Goal: Book appointment/travel/reservation

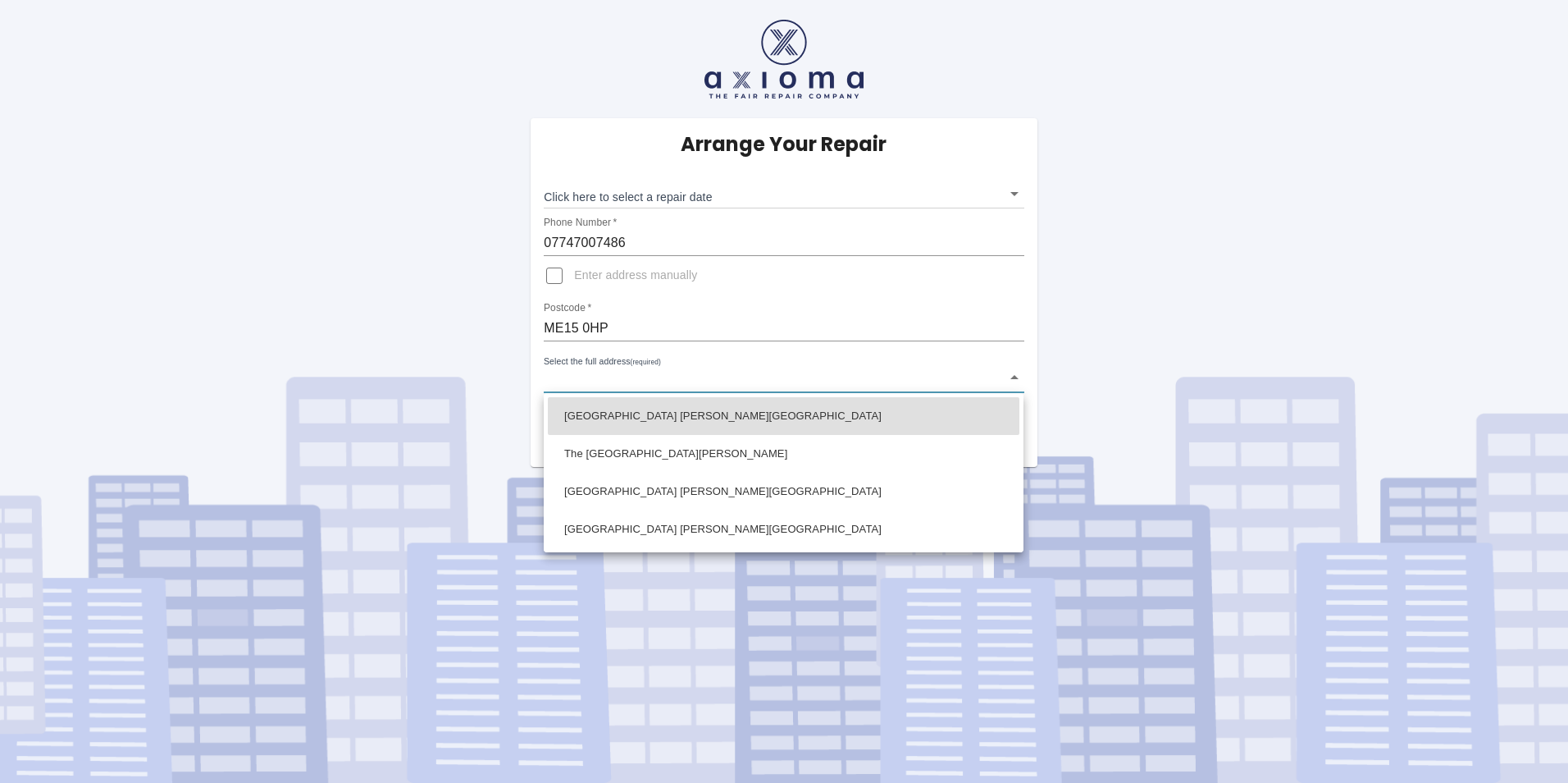
click at [581, 386] on body "Arrange Your Repair Click here to select a repair date ​ Phone Number   * 07747…" at bounding box center [784, 392] width 1568 height 783
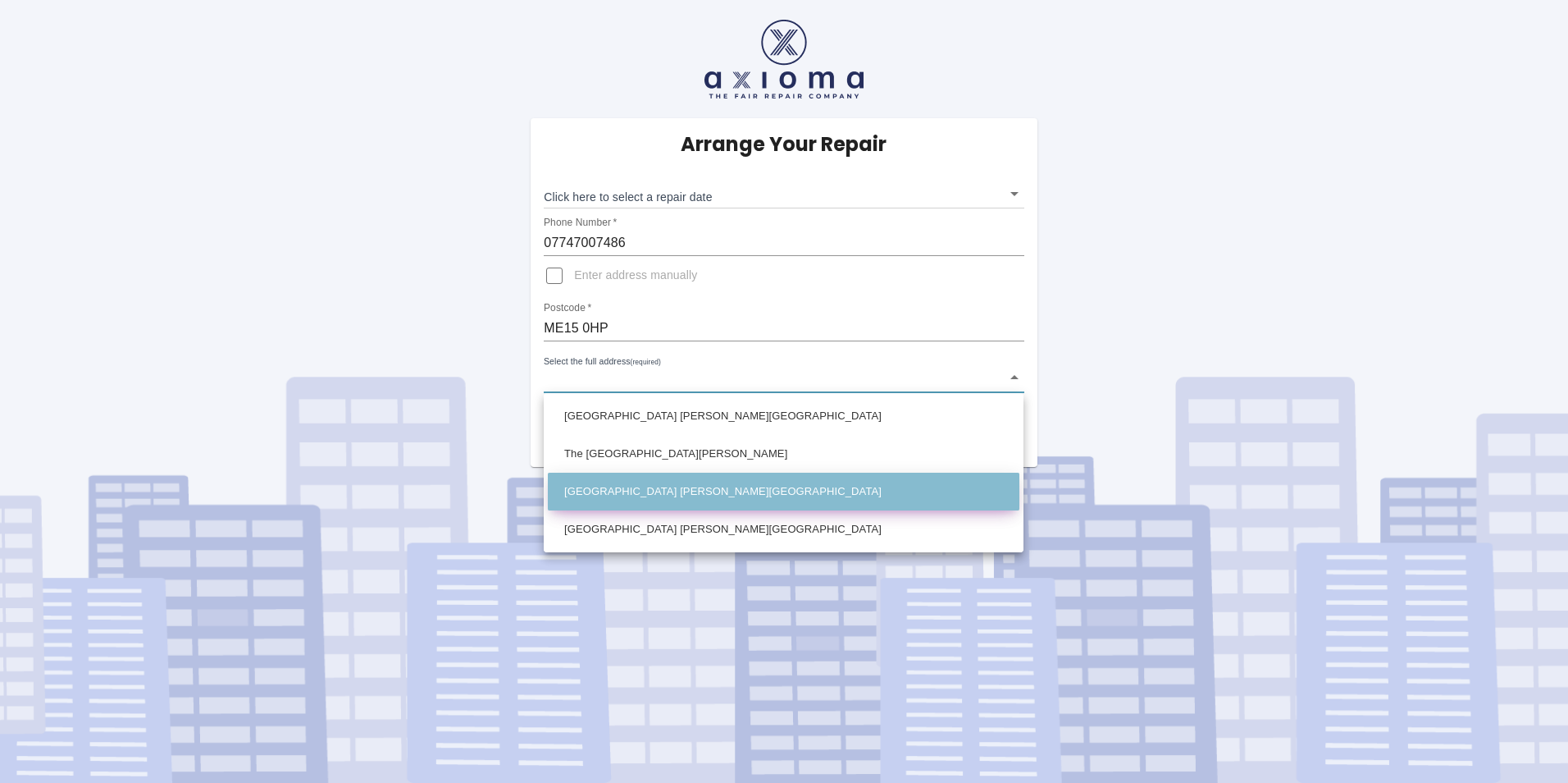
click at [635, 494] on li "[GEOGRAPHIC_DATA] [PERSON_NAME][GEOGRAPHIC_DATA]" at bounding box center [784, 492] width 472 height 38
type input "[GEOGRAPHIC_DATA] [PERSON_NAME][GEOGRAPHIC_DATA]"
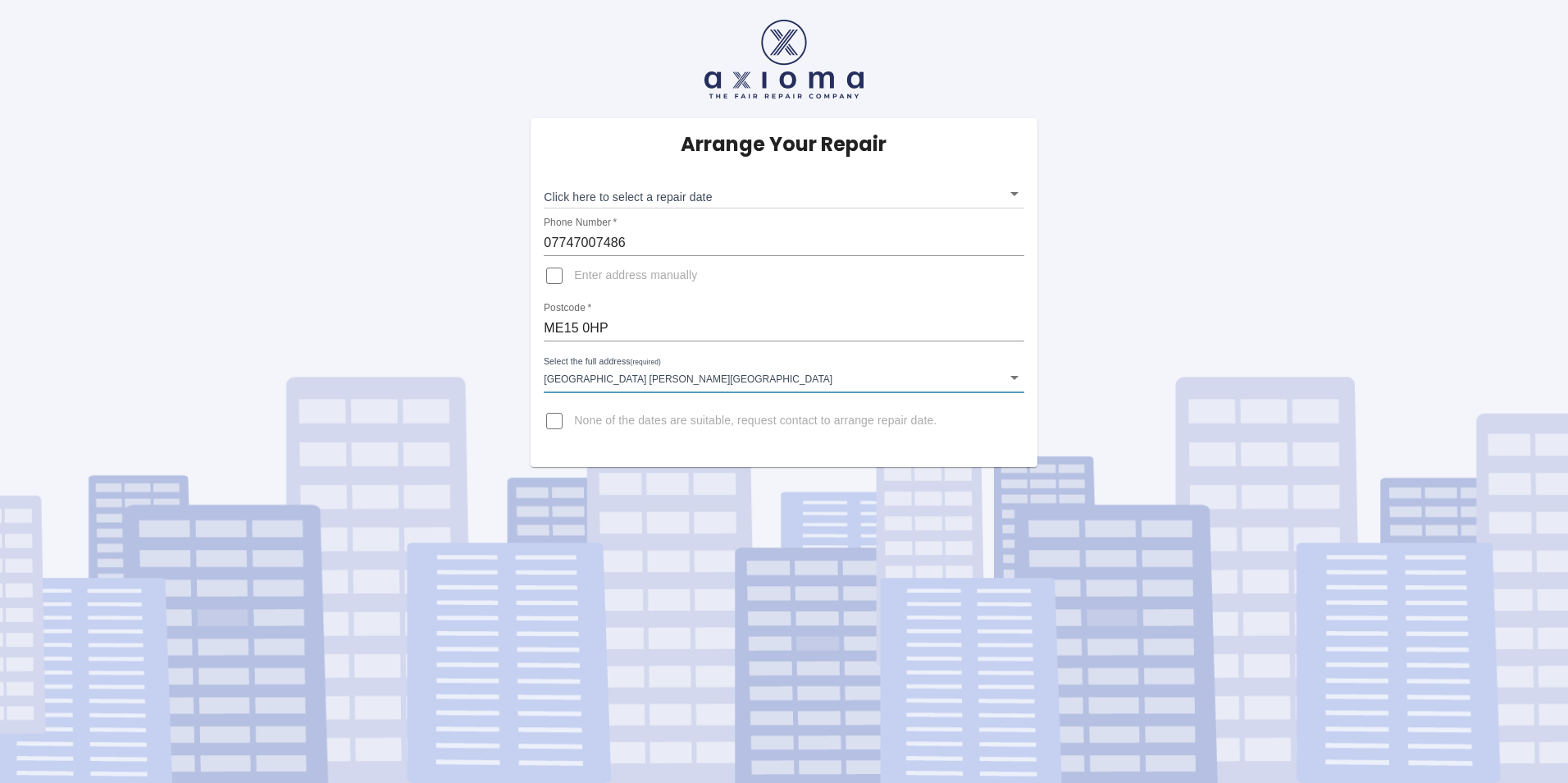
click at [1014, 196] on body "Arrange Your Repair Click here to select a repair date ​ Phone Number   * 07747…" at bounding box center [784, 392] width 1568 height 783
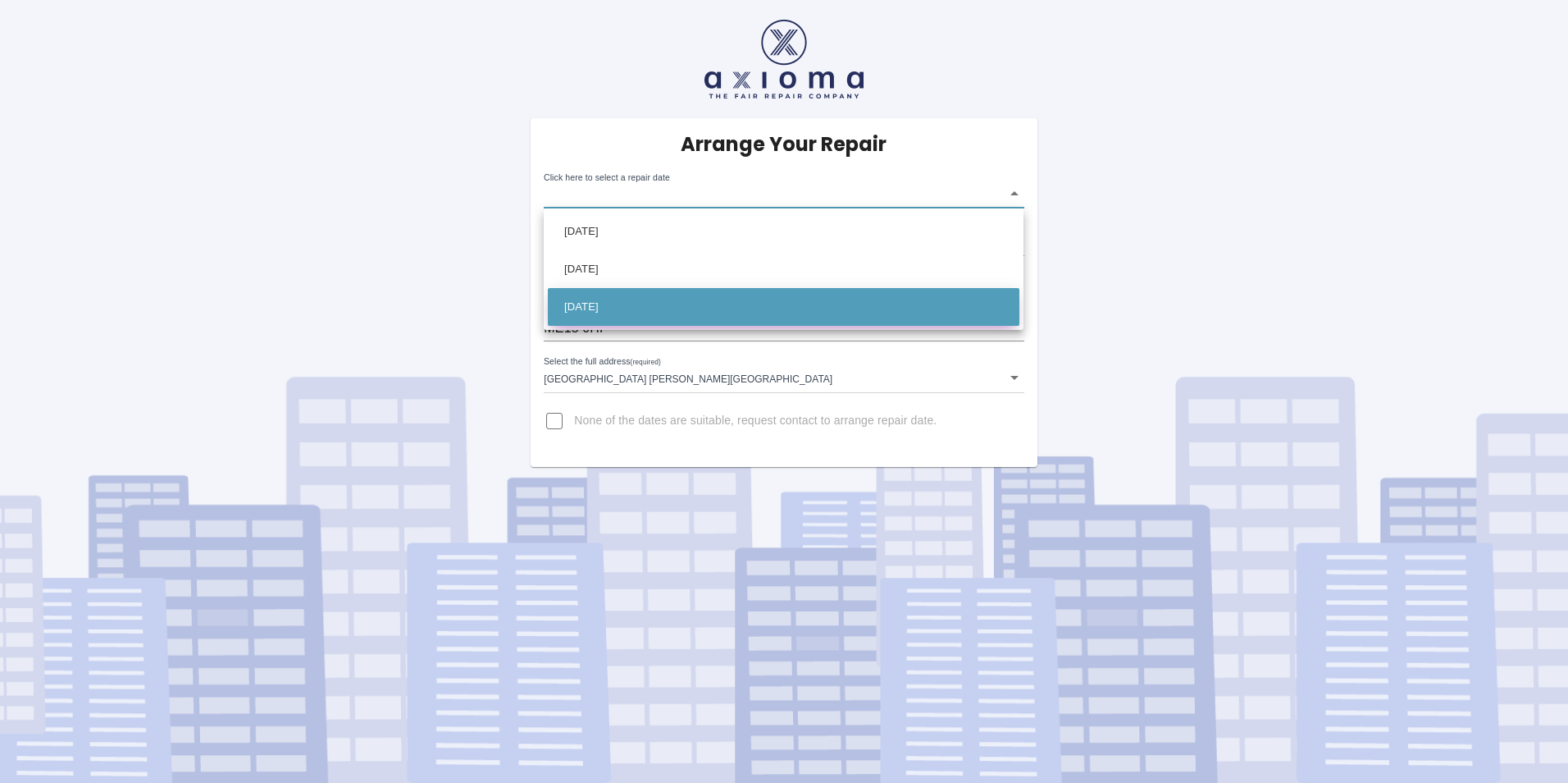
click at [619, 308] on li "[DATE]" at bounding box center [784, 307] width 472 height 38
type input "[DATE]T00:00:00.000Z"
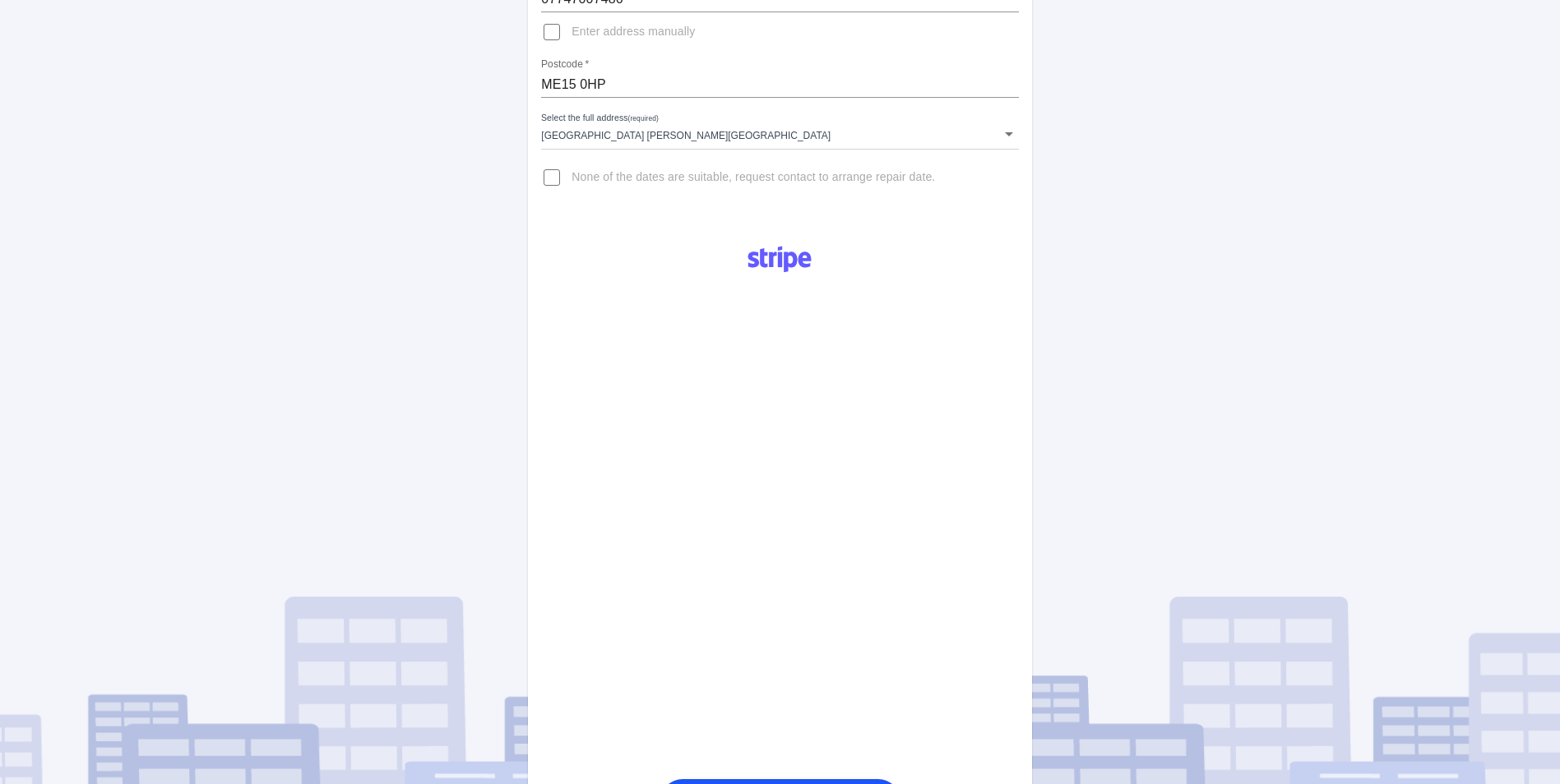
scroll to position [248, 0]
click at [1343, 475] on div "Arrange Your Repair Click here to select a repair date [DATE] [DATE]T00:00:00.0…" at bounding box center [779, 373] width 1584 height 1244
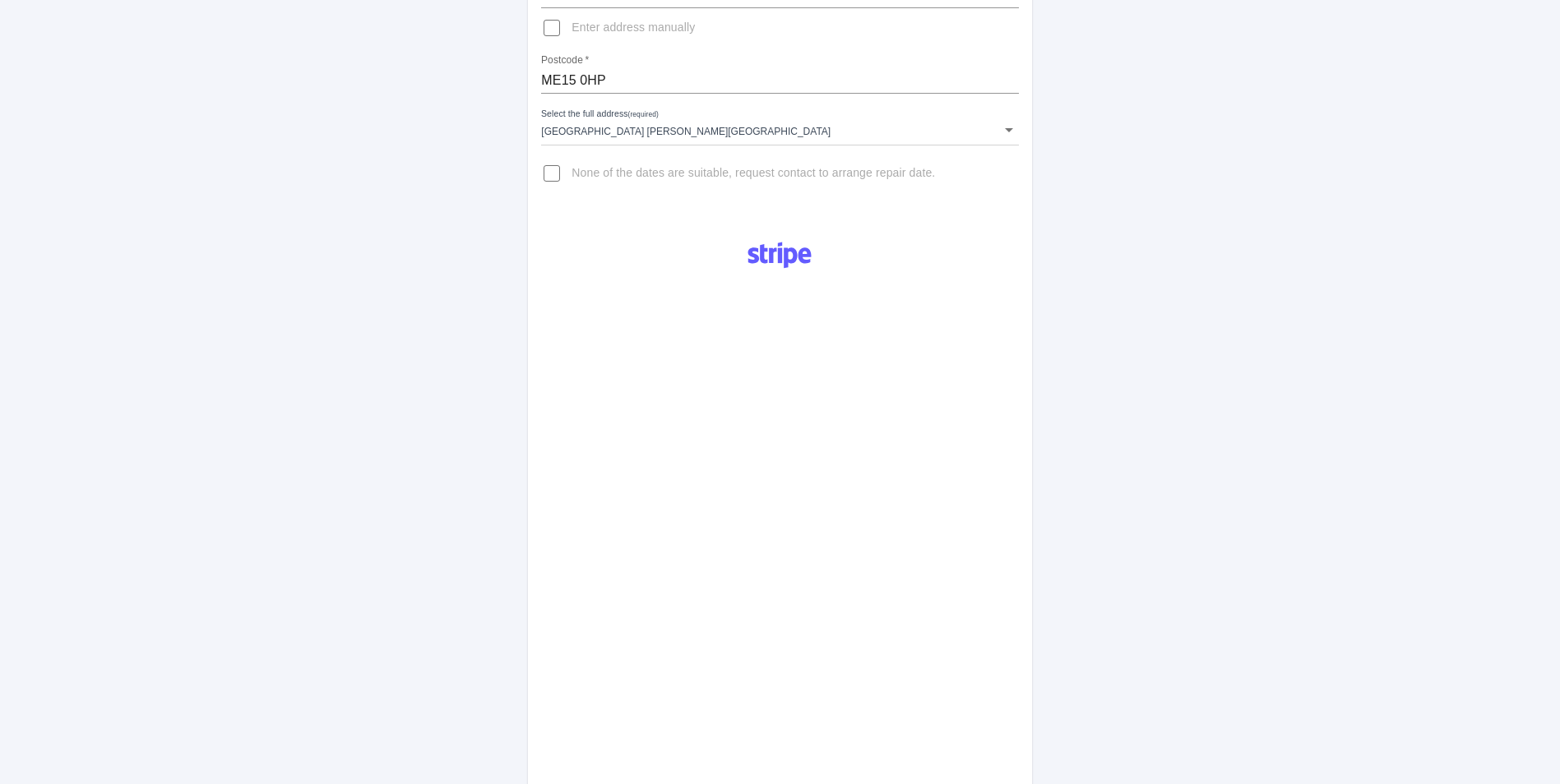
scroll to position [731, 0]
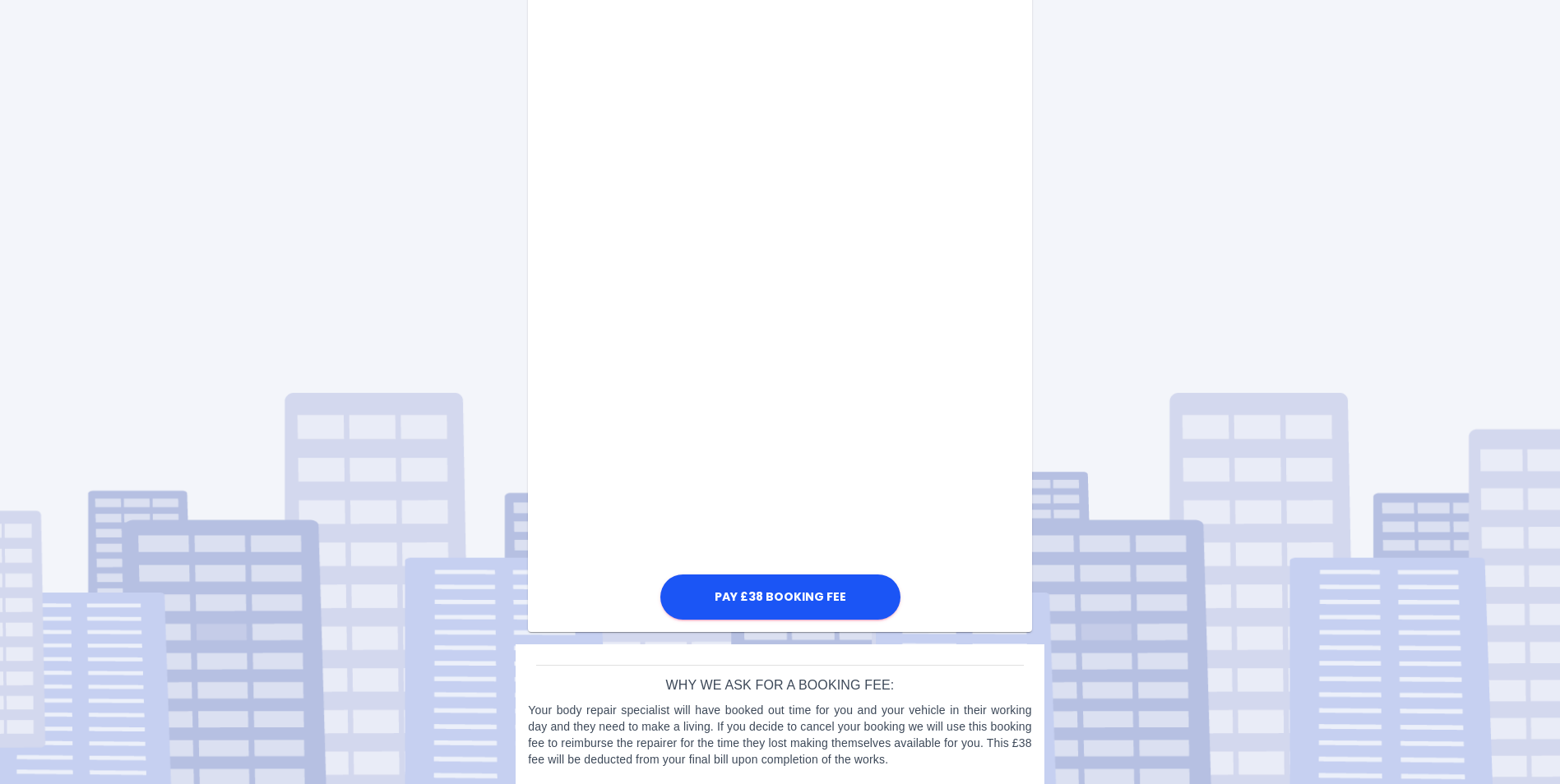
click at [986, 421] on div "Pay £38 Booking Fee" at bounding box center [779, 184] width 504 height 880
click at [804, 599] on button "Pay £38 Booking Fee" at bounding box center [780, 597] width 240 height 45
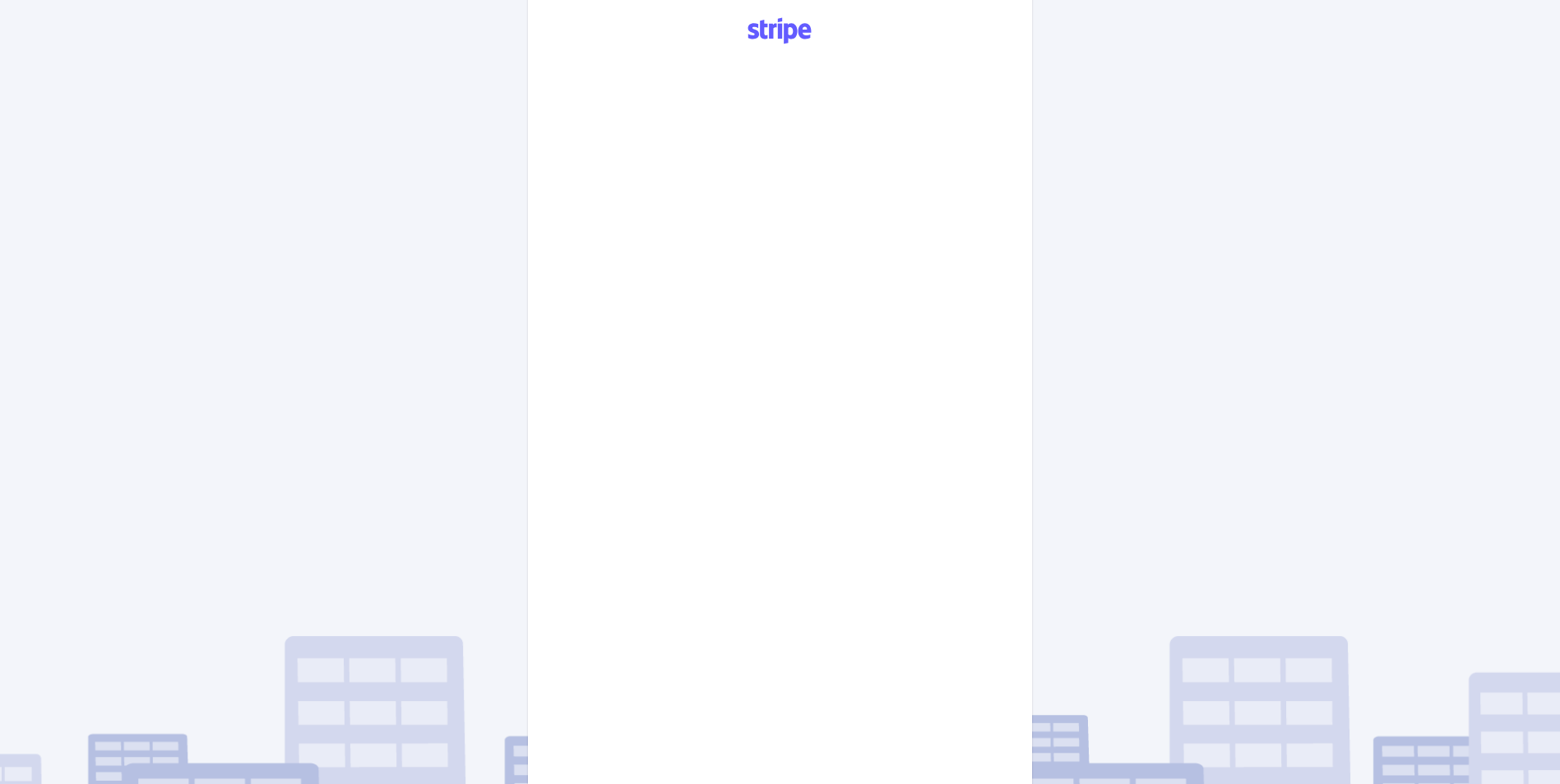
scroll to position [396, 0]
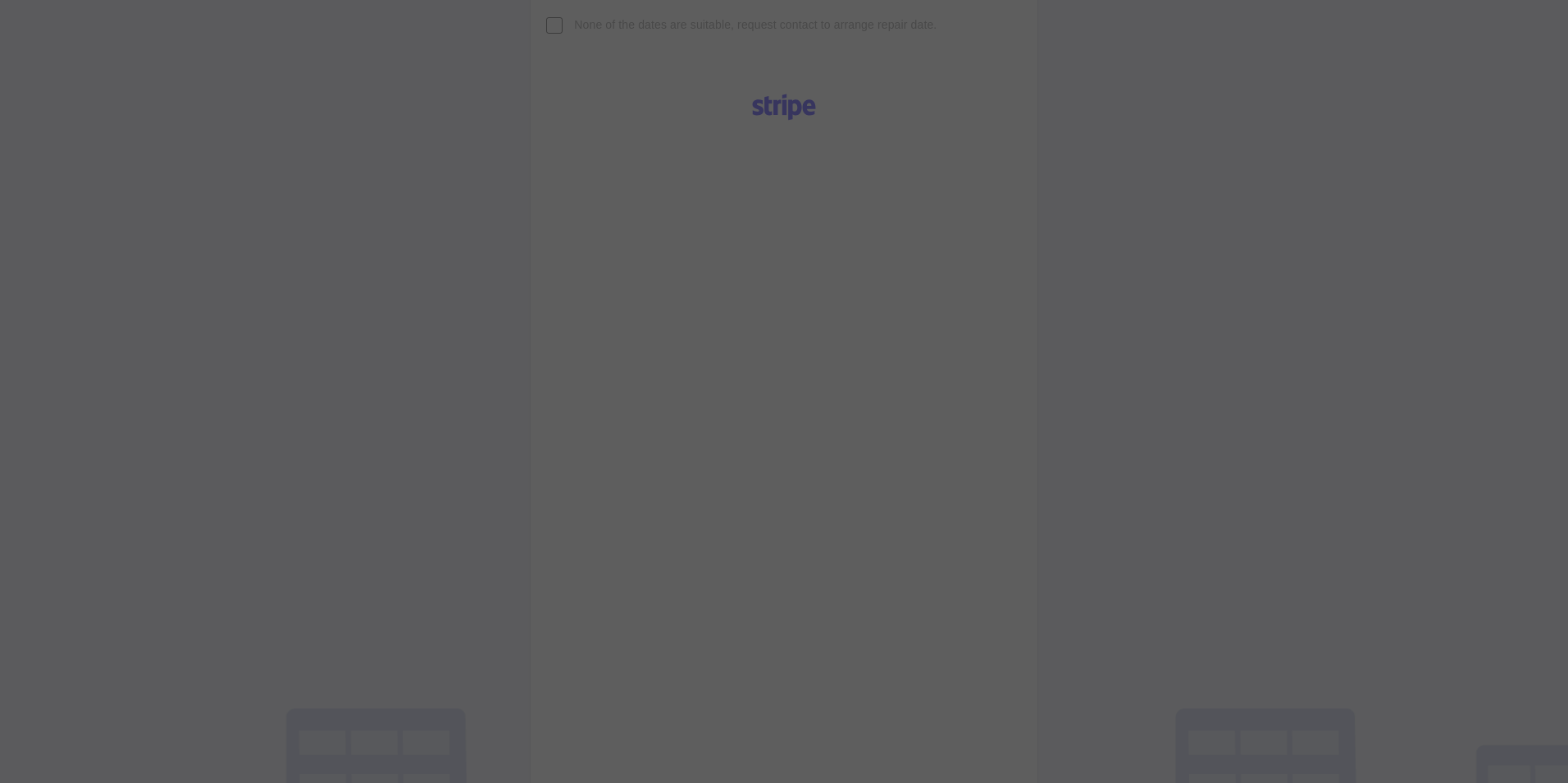
drag, startPoint x: 1561, startPoint y: 410, endPoint x: 1559, endPoint y: 198, distance: 212.0
click at [1340, 198] on html "Arrange Your Repair Click here to select a repair date [DATE] [DATE]T00:00:00.0…" at bounding box center [784, 358] width 1568 height 1510
